Goal: Task Accomplishment & Management: Complete application form

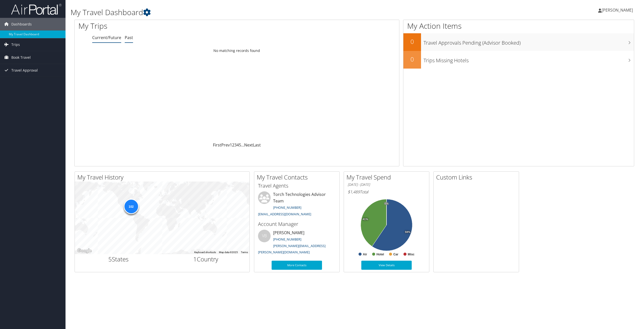
click at [129, 37] on link "Past" at bounding box center [129, 38] width 8 height 6
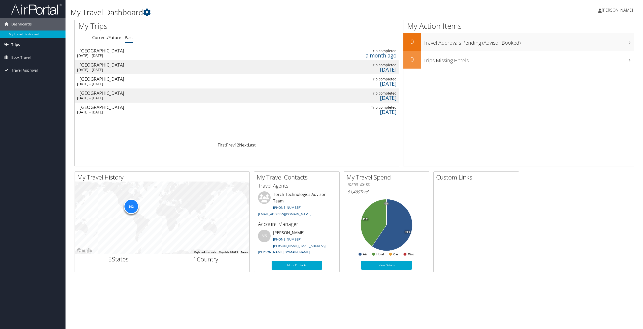
click at [133, 66] on div "Sacramento" at bounding box center [118, 65] width 76 height 5
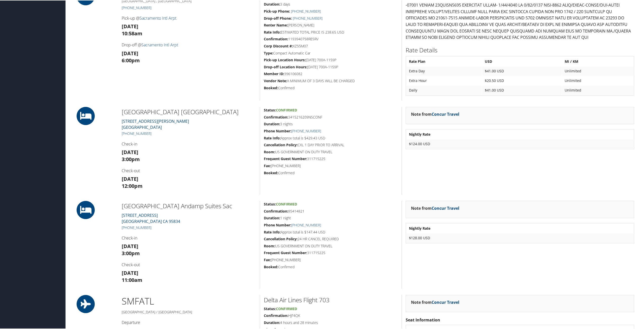
scroll to position [431, 0]
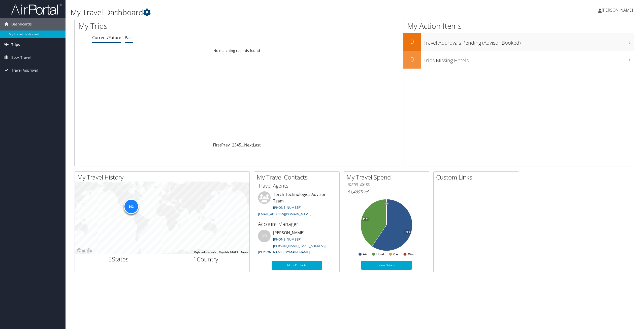
click at [127, 38] on link "Past" at bounding box center [129, 38] width 8 height 6
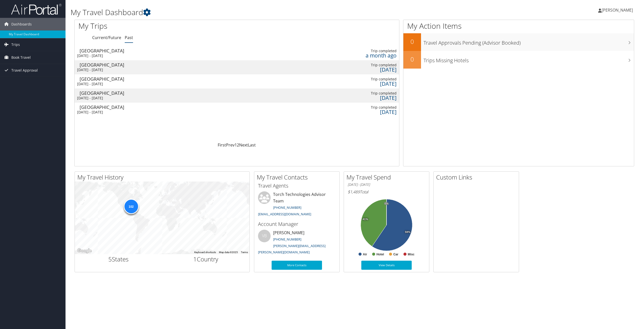
click at [102, 53] on div "Mon 28 Jul 2025 - Fri 1 Aug 2025" at bounding box center [115, 55] width 76 height 5
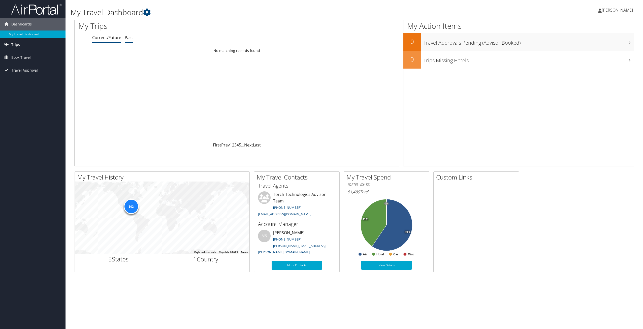
click at [130, 38] on link "Past" at bounding box center [129, 38] width 8 height 6
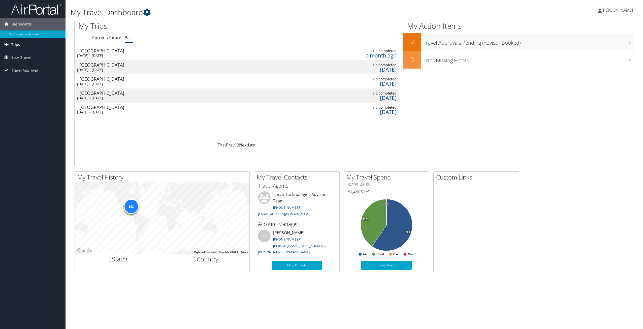
click at [105, 66] on div "Sacramento" at bounding box center [118, 65] width 76 height 5
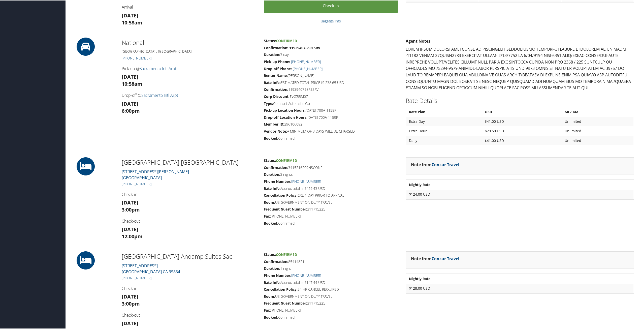
scroll to position [406, 0]
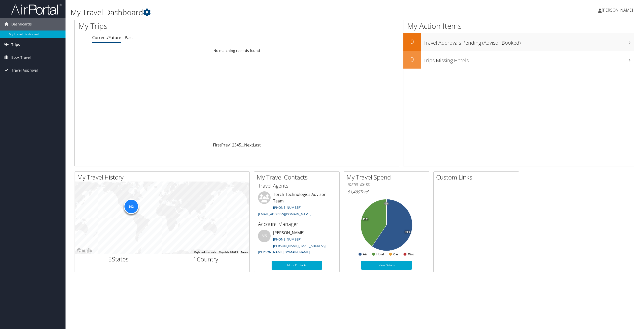
click at [21, 56] on span "Book Travel" at bounding box center [20, 57] width 19 height 13
click at [139, 88] on div "Loading... No matching records found" at bounding box center [237, 94] width 325 height 96
click at [23, 59] on span "Book Travel" at bounding box center [20, 57] width 19 height 13
click at [14, 56] on span "Book Travel" at bounding box center [20, 57] width 19 height 13
click at [26, 82] on link "Book/Manage Online Trips" at bounding box center [33, 83] width 66 height 8
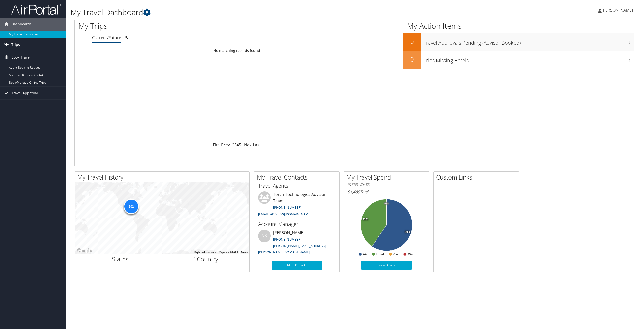
click at [13, 43] on span "Trips" at bounding box center [15, 44] width 9 height 13
click at [21, 78] on span "Book Travel" at bounding box center [20, 80] width 19 height 13
click at [126, 95] on div "Loading... No matching records found" at bounding box center [237, 94] width 325 height 96
click at [14, 55] on span "Book Travel" at bounding box center [20, 57] width 19 height 13
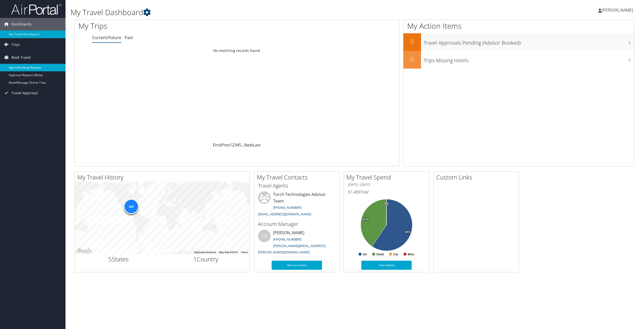
click at [25, 66] on link "Agent Booking Request" at bounding box center [33, 68] width 66 height 8
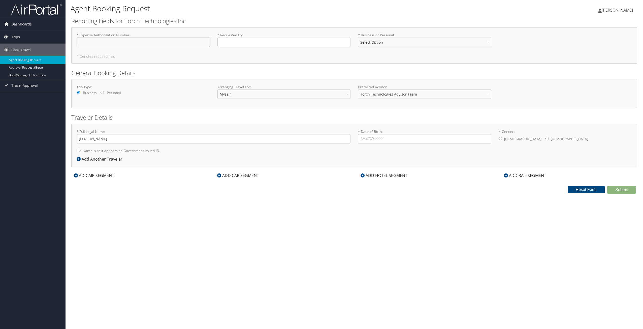
click at [119, 41] on input "* Expense Authorization Number : Required" at bounding box center [143, 42] width 133 height 9
type input "EA00027307"
click at [580, 187] on button "Reset Form" at bounding box center [586, 189] width 37 height 7
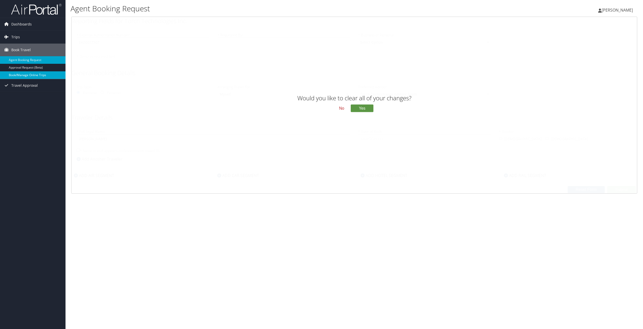
click at [23, 73] on link "Book/Manage Online Trips" at bounding box center [33, 75] width 66 height 8
click at [14, 36] on span "Trips" at bounding box center [15, 37] width 9 height 13
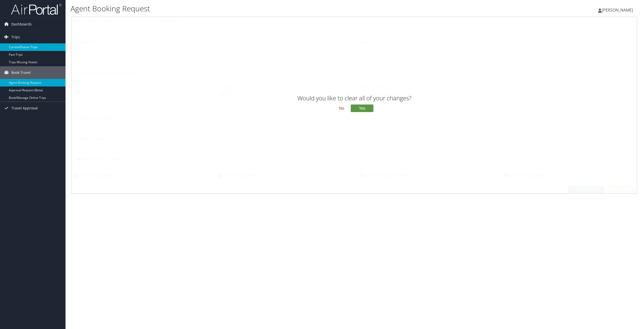
click at [31, 46] on link "Current/Future Trips" at bounding box center [33, 47] width 66 height 8
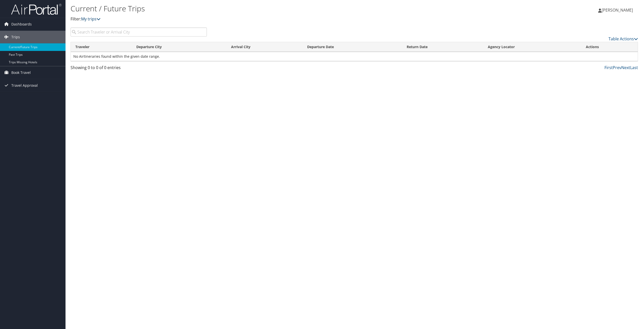
click at [100, 21] on icon at bounding box center [99, 19] width 4 height 4
click at [99, 18] on icon at bounding box center [99, 19] width 4 height 4
click at [24, 24] on span "Dashboards" at bounding box center [21, 24] width 20 height 13
click at [406, 119] on div "Current / Future Trips Filter: My trips Patrick Tippin Patrick Tippin My Settin…" at bounding box center [355, 164] width 578 height 329
click at [15, 80] on span "Book Travel" at bounding box center [20, 80] width 19 height 13
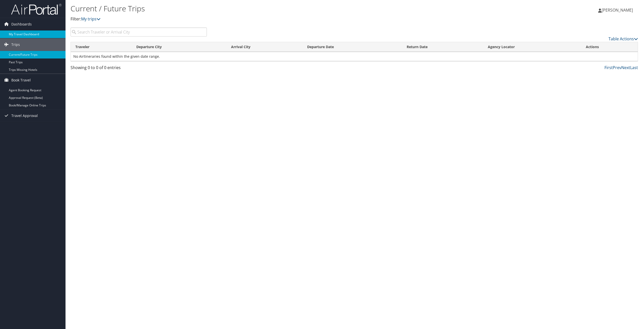
click at [35, 33] on link "My Travel Dashboard" at bounding box center [33, 34] width 66 height 8
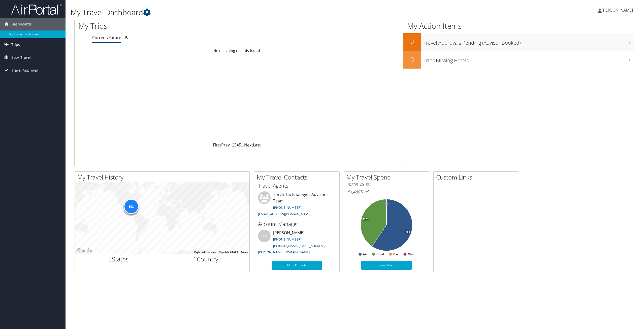
click at [20, 56] on span "Book Travel" at bounding box center [20, 57] width 19 height 13
click at [15, 42] on span "Trips" at bounding box center [15, 44] width 9 height 13
click at [24, 25] on span "Dashboards" at bounding box center [21, 24] width 20 height 13
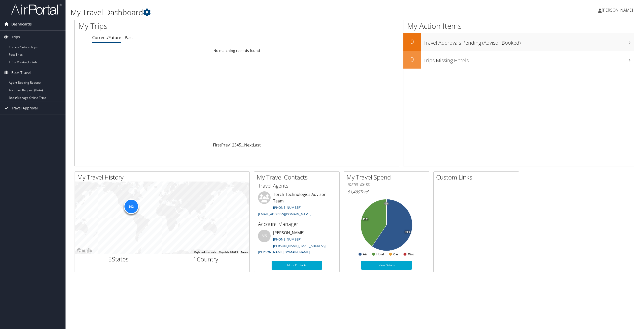
click at [24, 23] on span "Dashboards" at bounding box center [21, 24] width 20 height 13
click at [20, 33] on link "My Travel Dashboard" at bounding box center [33, 34] width 66 height 8
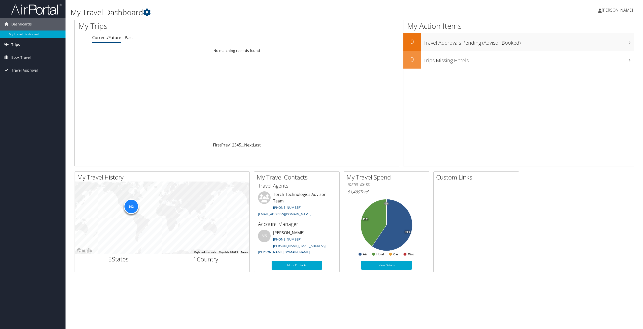
click at [14, 57] on span "Book Travel" at bounding box center [20, 57] width 19 height 13
click at [50, 80] on link "Book/Manage Online Trips" at bounding box center [33, 83] width 66 height 8
click at [32, 82] on link "Book/Manage Online Trips" at bounding box center [33, 83] width 66 height 8
click at [7, 91] on icon at bounding box center [7, 93] width 8 height 8
click at [16, 44] on span "Trips" at bounding box center [15, 44] width 9 height 13
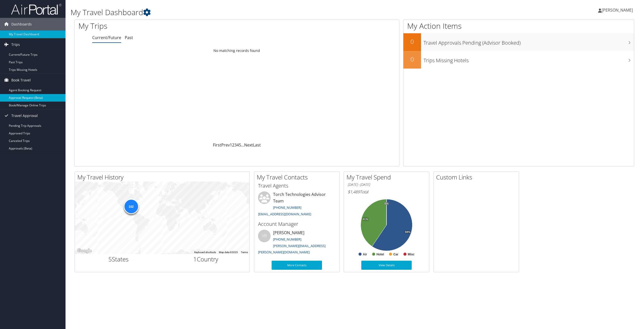
click at [36, 95] on link "Approval Request (Beta)" at bounding box center [33, 98] width 66 height 8
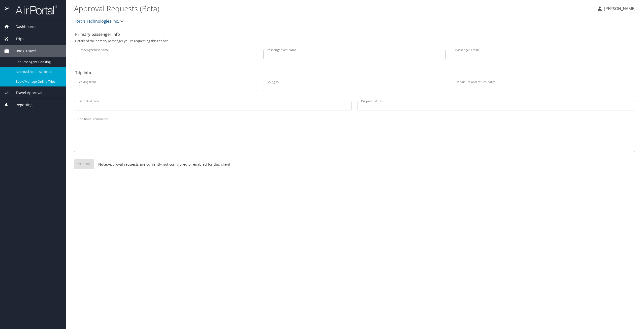
click at [39, 80] on span "Book/Manage Online Trips" at bounding box center [38, 81] width 44 height 5
click at [161, 56] on input "Passenger first name" at bounding box center [166, 55] width 182 height 10
type input "[PERSON_NAME]"
click at [300, 54] on input "Passenger last name" at bounding box center [354, 55] width 182 height 10
type input "Tippin"
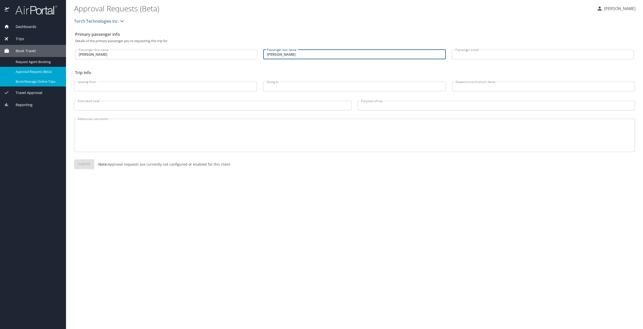
click at [470, 54] on input "Passenger email" at bounding box center [543, 55] width 182 height 10
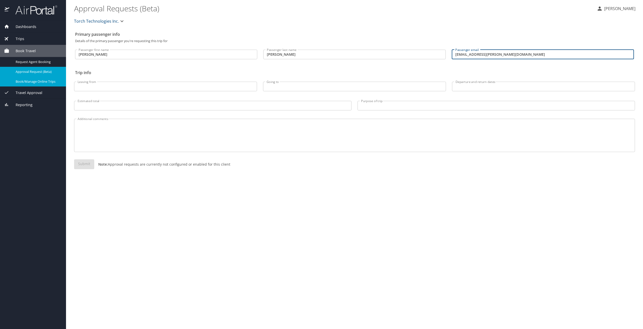
type input "tippinpw@cox.net"
click at [240, 85] on input "Leaving from" at bounding box center [165, 87] width 183 height 10
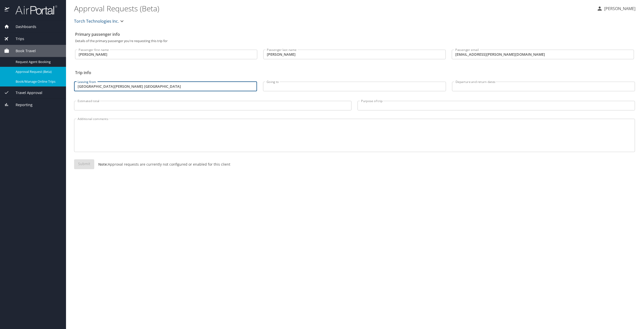
type input "Fort Walton Beach Fl"
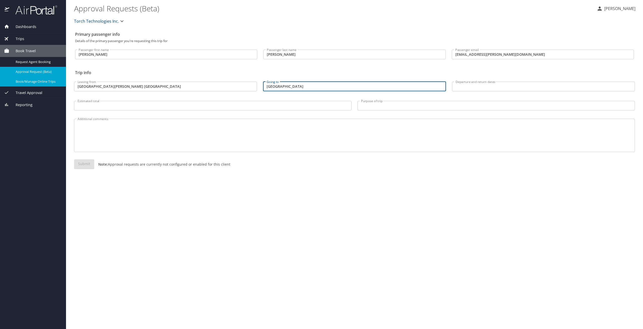
type input "Sacramento"
click at [494, 87] on input "Departure and return dates" at bounding box center [543, 87] width 183 height 10
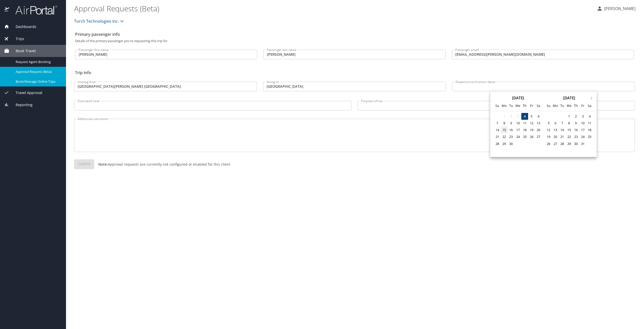
click at [504, 130] on div "15" at bounding box center [504, 130] width 7 height 7
click at [531, 130] on div "19" at bounding box center [531, 130] width 7 height 7
type input "09/15/2025 🠦 09/19/2025"
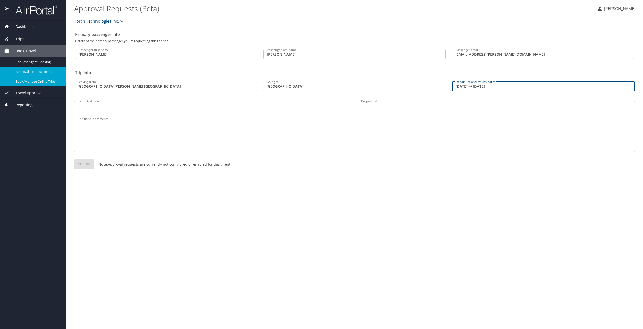
click at [221, 105] on input "Estimated total" at bounding box center [213, 106] width 278 height 10
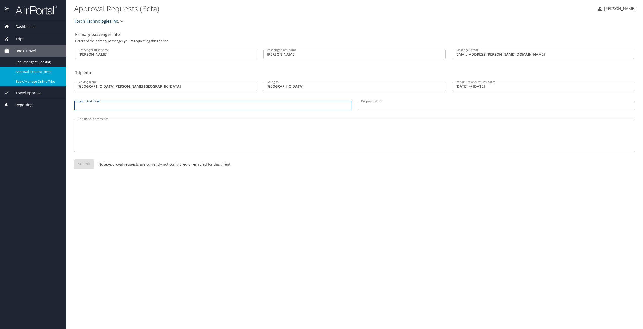
click at [179, 104] on input "Estimated total" at bounding box center [213, 106] width 278 height 10
type input "2850.48"
click at [418, 107] on input "Purpose of trip" at bounding box center [497, 106] width 278 height 10
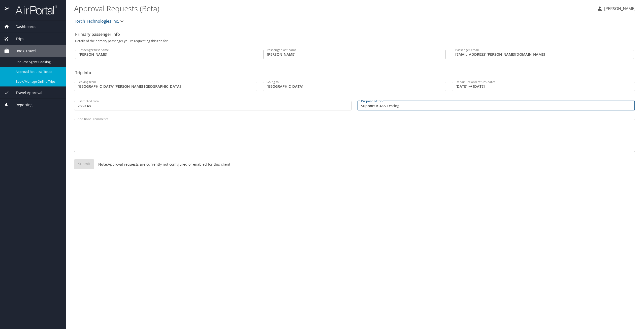
type input "Support KUAS Testing"
click at [186, 179] on div "Submit Note: Approval requests are currently not configured or enabled for this…" at bounding box center [354, 168] width 567 height 24
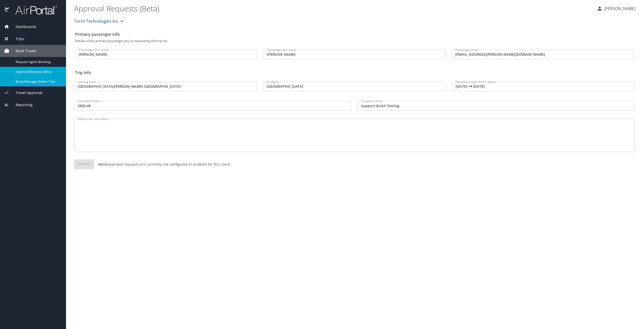
click at [414, 140] on textarea "Additional comments" at bounding box center [355, 136] width 554 height 24
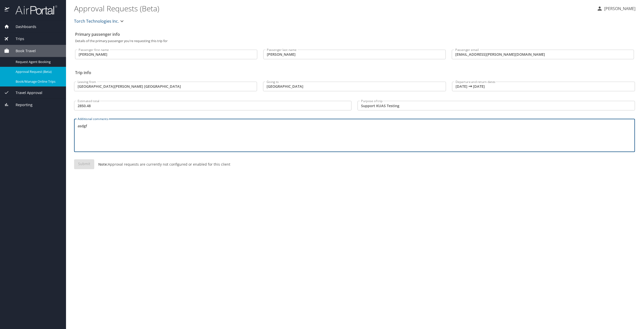
click at [391, 144] on textarea "asdgf" at bounding box center [355, 136] width 554 height 24
type textarea "asdgf"
click at [386, 171] on div "Submit Note: Approval requests are currently not configured or enabled for this…" at bounding box center [354, 168] width 561 height 18
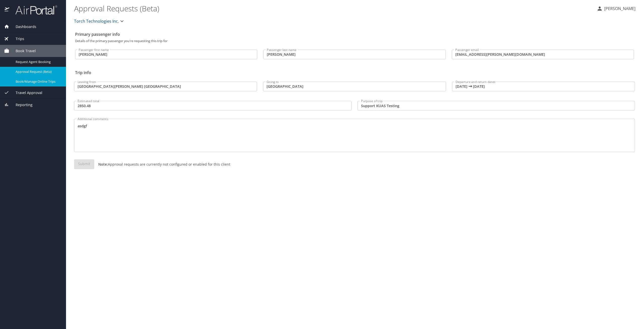
click at [182, 136] on textarea "asdgf" at bounding box center [355, 136] width 554 height 24
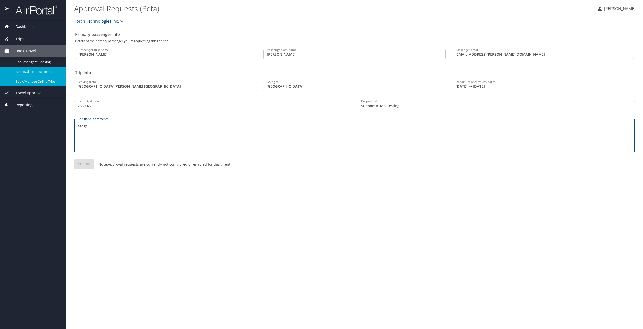
click at [129, 109] on input "2850.48" at bounding box center [213, 106] width 278 height 10
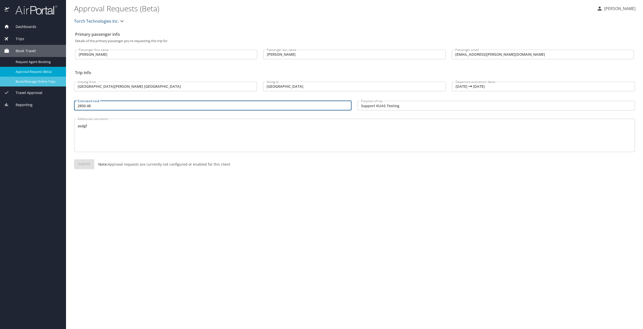
click at [27, 82] on span "Book/Manage Online Trips" at bounding box center [38, 81] width 44 height 5
